Goal: Find specific page/section: Find specific page/section

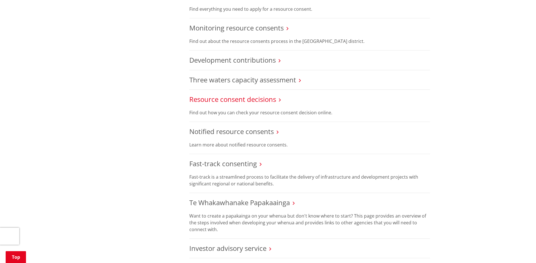
scroll to position [424, 0]
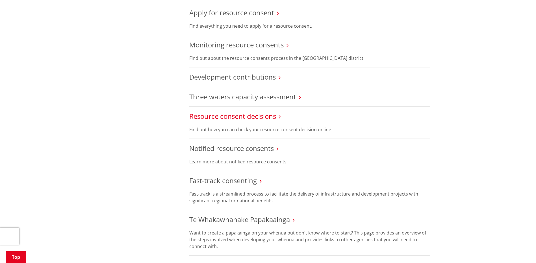
click at [257, 116] on link "Resource consent decisions" at bounding box center [232, 116] width 87 height 9
